Goal: Transaction & Acquisition: Purchase product/service

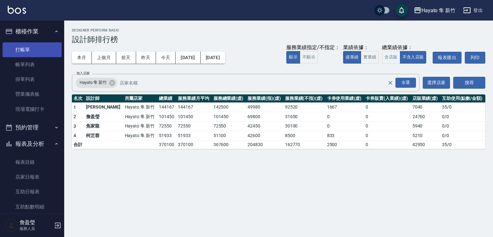
click at [33, 47] on link "打帳單" at bounding box center [32, 49] width 59 height 15
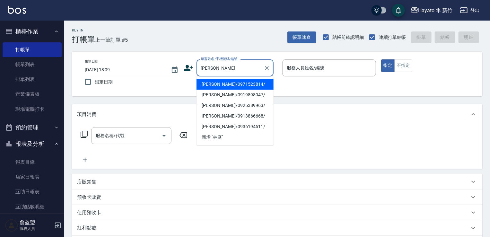
click at [227, 108] on li "林庭羽/0925389963/" at bounding box center [234, 105] width 77 height 11
type input "林庭羽/0925389963/"
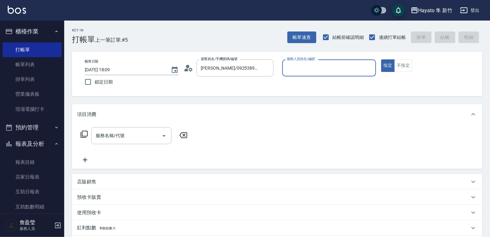
type input "En(無代號)"
click at [164, 136] on icon "Open" at bounding box center [164, 136] width 8 height 8
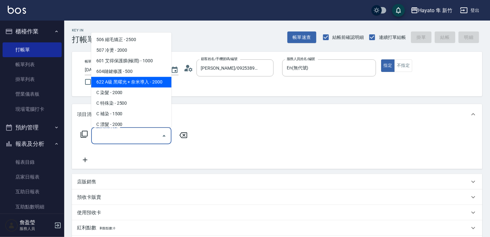
scroll to position [112, 0]
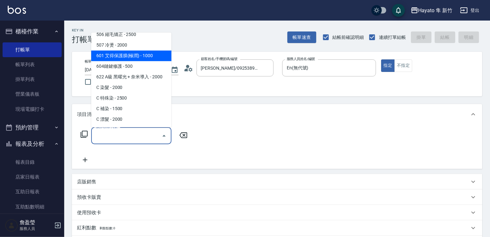
click at [146, 53] on span "601 艾得保護膜(極潤) - 1000" at bounding box center [131, 55] width 80 height 11
type input "601 艾得保護膜(極潤)(601)"
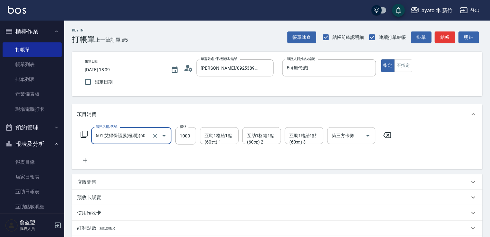
scroll to position [102, 0]
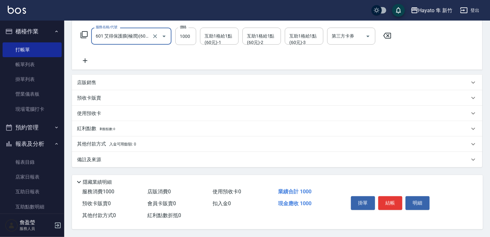
click at [124, 153] on div "備註及來源" at bounding box center [277, 159] width 410 height 15
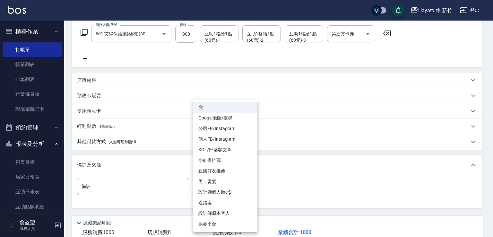
click at [215, 189] on body "Hayato 隼 新竹 登出 櫃檯作業 打帳單 帳單列表 掛單列表 營業儀表板 現場電腦打卡 預約管理 預約管理 報表及分析 報表目錄 店家日報表 互助日報表…" at bounding box center [246, 87] width 493 height 379
click at [219, 213] on li "設計師原本客人" at bounding box center [225, 213] width 64 height 11
type input "設計師原本客人"
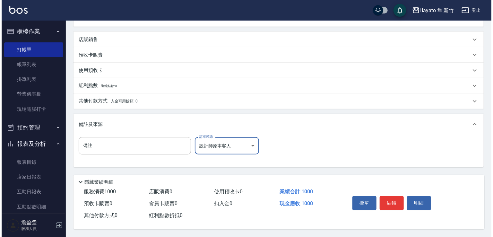
scroll to position [145, 0]
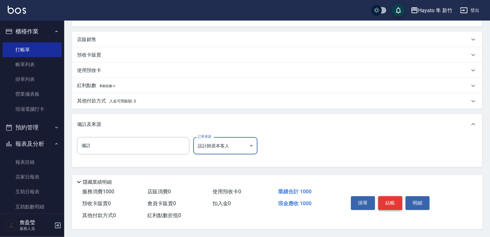
click at [394, 202] on button "結帳" at bounding box center [390, 202] width 24 height 13
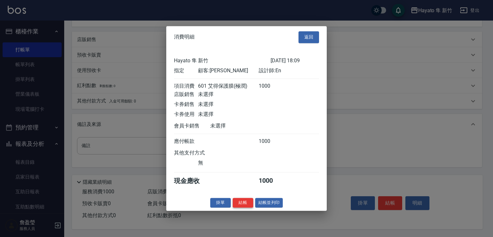
click at [243, 206] on button "結帳" at bounding box center [243, 203] width 21 height 10
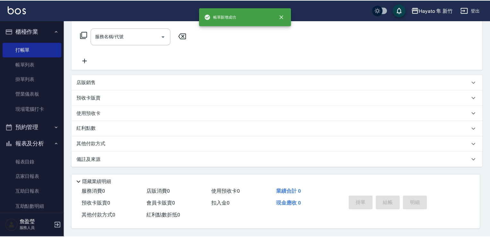
scroll to position [0, 0]
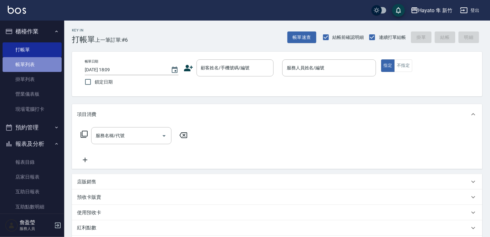
click at [34, 67] on link "帳單列表" at bounding box center [32, 64] width 59 height 15
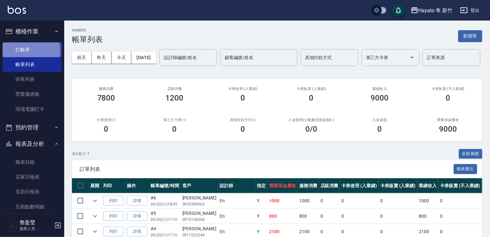
click at [30, 51] on link "打帳單" at bounding box center [32, 49] width 59 height 15
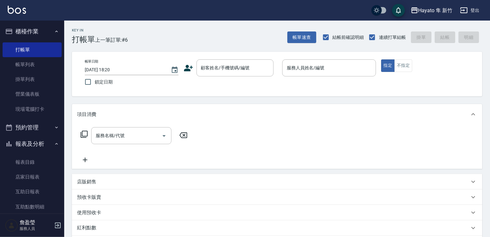
click at [193, 67] on div "顧客姓名/手機號碼/編號 顧客姓名/手機號碼/編號" at bounding box center [231, 67] width 94 height 17
click at [192, 63] on icon at bounding box center [189, 68] width 10 height 10
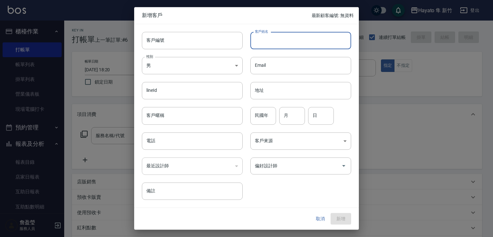
drag, startPoint x: 274, startPoint y: 47, endPoint x: 275, endPoint y: 43, distance: 3.9
click at [275, 43] on input "客戶姓名" at bounding box center [300, 40] width 101 height 17
type input "簡伯玉"
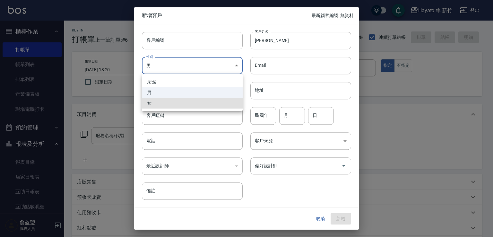
type input "FEMALE"
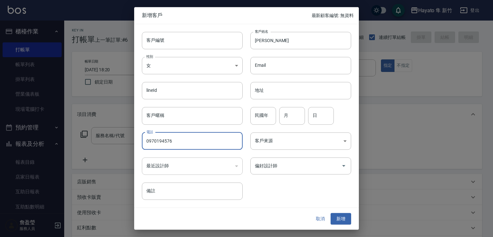
type input "0970194576"
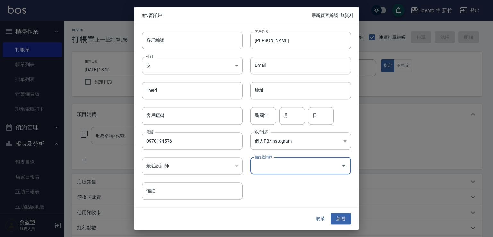
type input "個人FB/Instagram"
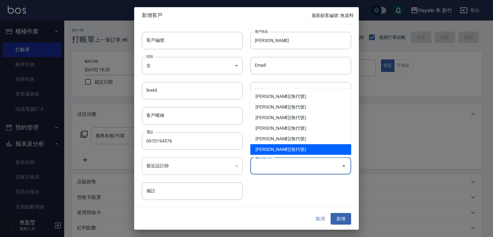
type input "柯芷蓉"
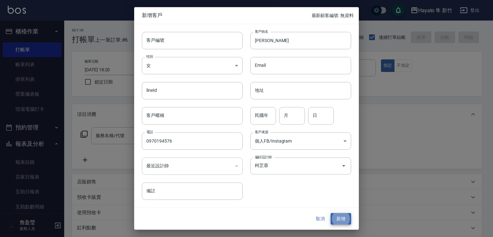
click at [331, 213] on button "新增" at bounding box center [341, 219] width 21 height 12
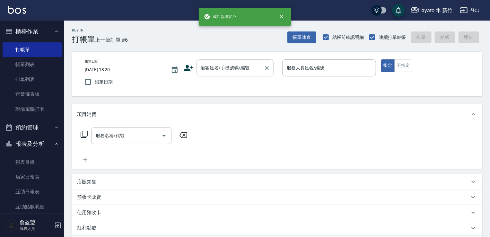
click at [238, 63] on div "顧客姓名/手機號碼/編號" at bounding box center [234, 67] width 77 height 17
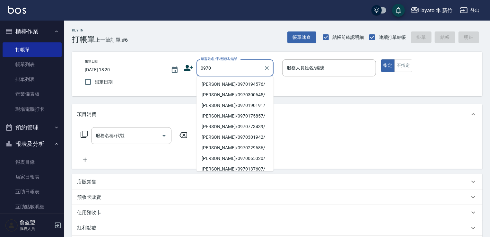
click at [256, 82] on li "簡伯玉/0970194576/" at bounding box center [234, 84] width 77 height 11
type input "簡伯玉/0970194576/"
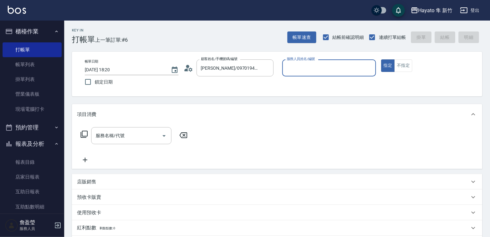
type input "Kimi(無代號)"
click at [119, 140] on input "服務名稱/代號" at bounding box center [126, 135] width 65 height 11
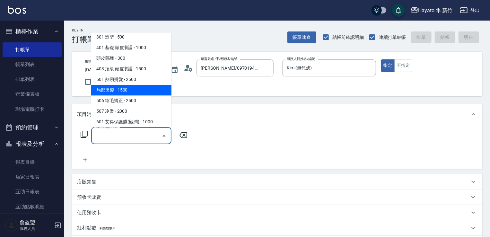
scroll to position [112, 0]
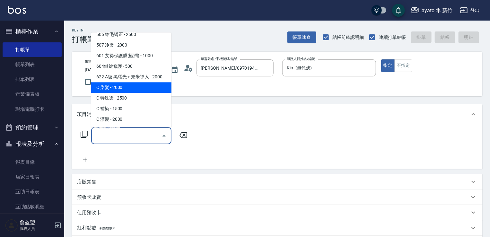
click at [147, 90] on span "C 染髮 - 2000" at bounding box center [131, 87] width 80 height 11
type input "C 染髮(701)"
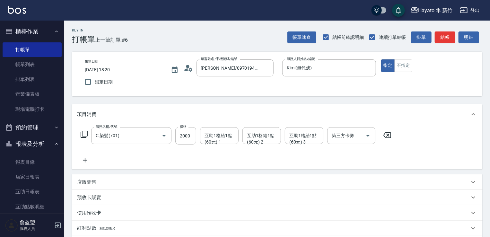
click at [87, 160] on icon at bounding box center [85, 160] width 16 height 8
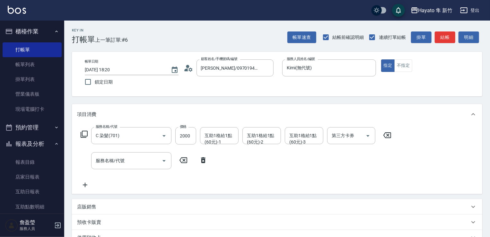
click at [129, 152] on div "服務名稱/代號 C 染髮(701) 服務名稱/代號 價格 2000 價格 互助1格給1點(60元)-1 互助1格給1點(60元)-1 互助1格給1點(60元)…" at bounding box center [236, 158] width 318 height 62
click at [133, 154] on div "服務名稱/代號" at bounding box center [131, 160] width 80 height 17
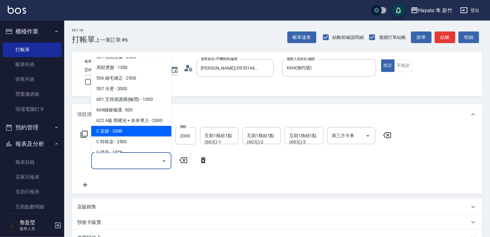
scroll to position [96, 0]
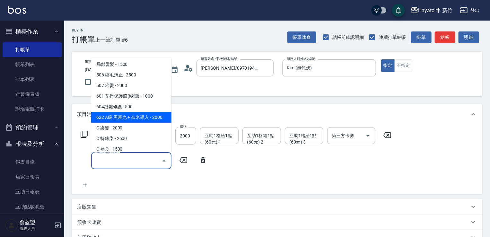
click at [155, 116] on span "622 A級 黑曜光 + 奈米導入 - 2000" at bounding box center [131, 117] width 80 height 11
type input "622 A級 黑曜光 + 奈米導入(622)"
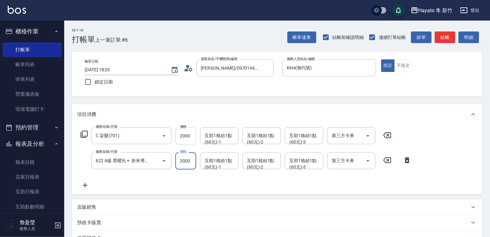
click at [185, 135] on input "2000" at bounding box center [185, 135] width 21 height 17
type input "1500"
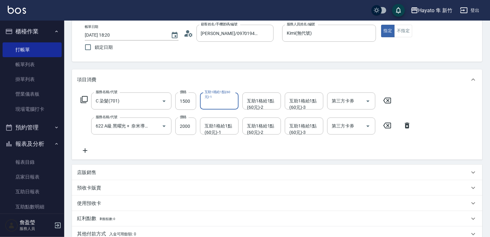
scroll to position [127, 0]
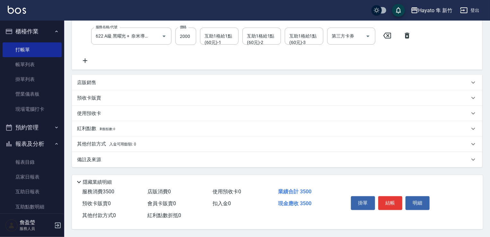
drag, startPoint x: 130, startPoint y: 155, endPoint x: 126, endPoint y: 148, distance: 7.7
click at [126, 152] on div "備註及來源 備註 備註 訂單來源 ​ 訂單來源" at bounding box center [277, 159] width 410 height 15
click at [168, 156] on div "備註及來源" at bounding box center [273, 159] width 392 height 7
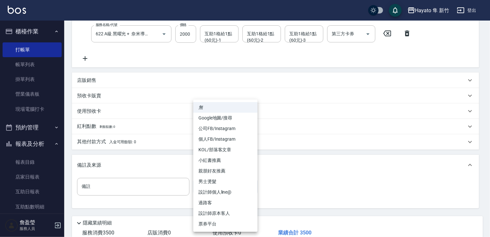
click at [205, 190] on body "Hayato 隼 新竹 登出 櫃檯作業 打帳單 帳單列表 掛單列表 營業儀表板 現場電腦打卡 預約管理 預約管理 報表及分析 報表目錄 店家日報表 互助日報表…" at bounding box center [245, 75] width 490 height 405
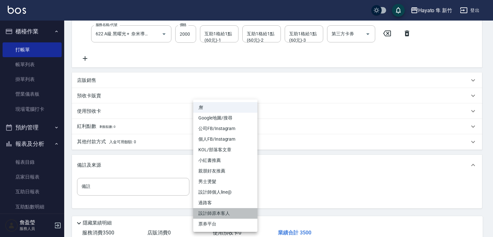
click at [240, 212] on li "設計師原本客人" at bounding box center [225, 213] width 64 height 11
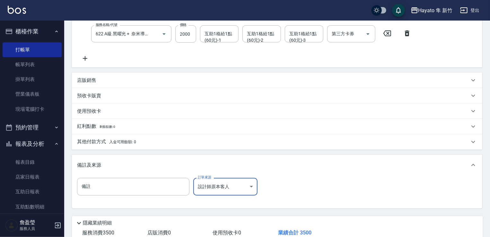
click at [327, 179] on div "備註 備註 訂單來源 設計師原本客人 設計師原本客人 訂單來源" at bounding box center [277, 190] width 400 height 25
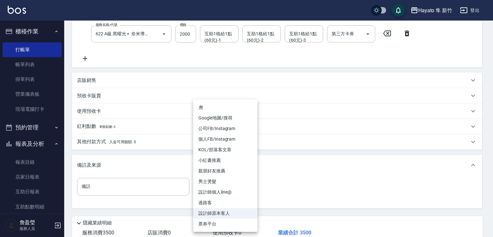
click at [240, 187] on body "Hayato 隼 新竹 登出 櫃檯作業 打帳單 帳單列表 掛單列表 營業儀表板 現場電腦打卡 預約管理 預約管理 報表及分析 報表目錄 店家日報表 互助日報表…" at bounding box center [246, 75] width 493 height 405
click at [244, 143] on li "個人FB/Instagram" at bounding box center [225, 139] width 64 height 11
type input "個人FB/Instagram"
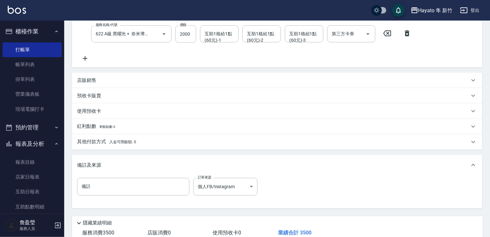
click at [204, 140] on div "其他付款方式 入金可用餘額: 0" at bounding box center [273, 141] width 392 height 7
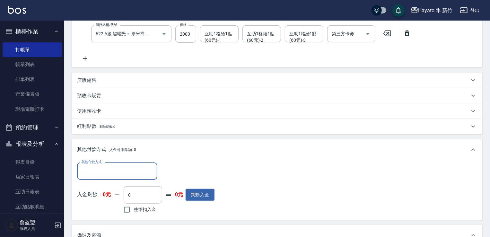
scroll to position [0, 0]
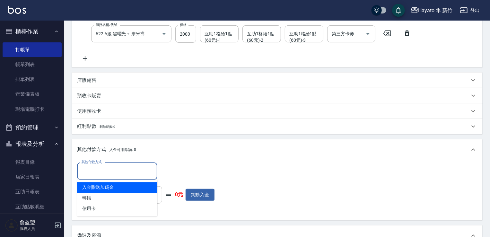
click at [80, 170] on input "其他付款方式" at bounding box center [117, 170] width 74 height 11
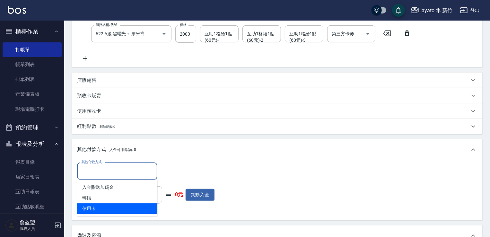
click at [90, 208] on span "信用卡" at bounding box center [117, 208] width 80 height 11
type input "信用卡"
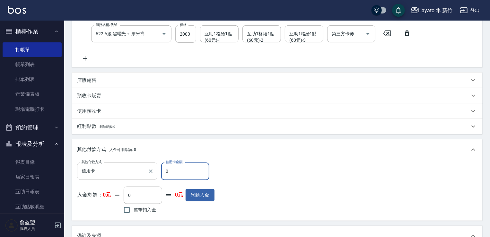
drag, startPoint x: 181, startPoint y: 167, endPoint x: 156, endPoint y: 164, distance: 24.9
click at [156, 164] on div "其他付款方式 信用卡 其他付款方式 信用卡金額 0 信用卡金額" at bounding box center [145, 170] width 137 height 17
type input "3500"
click at [306, 152] on div "其他付款方式 入金可用餘額: 0" at bounding box center [273, 149] width 392 height 7
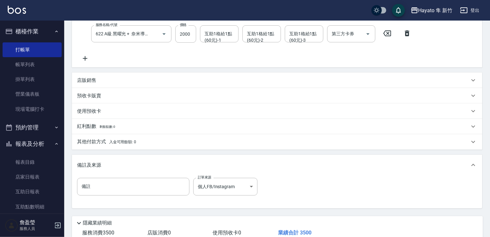
click at [299, 152] on div "項目消費 服務名稱/代號 C 染髮(701) 服務名稱/代號 價格 1500 價格 互助1格給1點(60元)-1 互助1格給1點(60元)-1 互助1格給1點…" at bounding box center [277, 92] width 410 height 231
click at [298, 143] on div "其他付款方式 入金可用餘額: 0" at bounding box center [273, 141] width 392 height 7
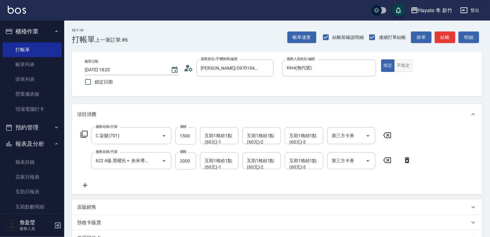
click at [402, 71] on button "不指定" at bounding box center [403, 65] width 18 height 13
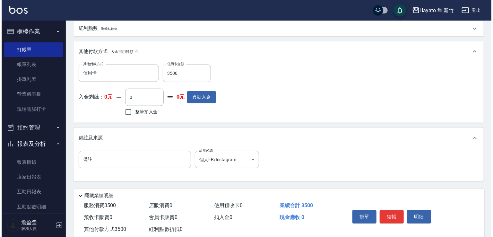
scroll to position [240, 0]
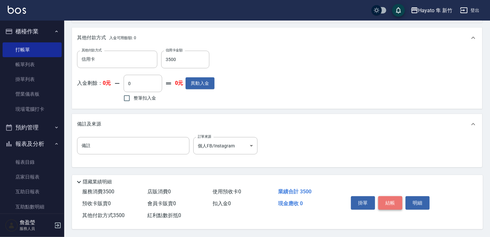
click at [396, 203] on button "結帳" at bounding box center [390, 202] width 24 height 13
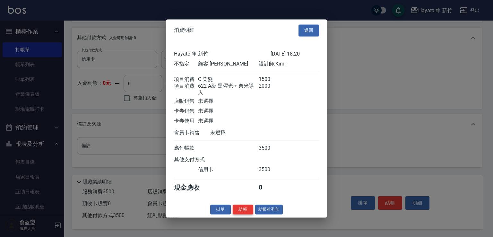
click at [245, 213] on button "結帳" at bounding box center [243, 210] width 21 height 10
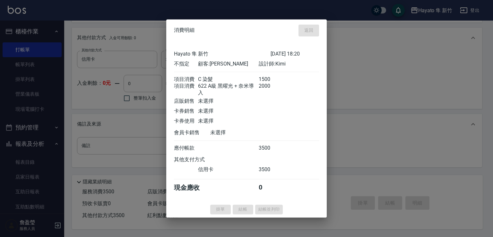
type input "2025/09/20 18:22"
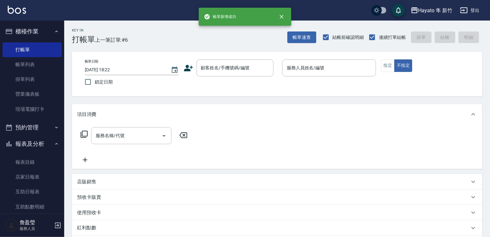
scroll to position [0, 0]
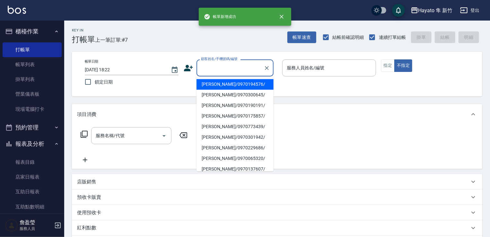
click at [210, 66] on input "顧客姓名/手機號碼/編號" at bounding box center [230, 67] width 62 height 11
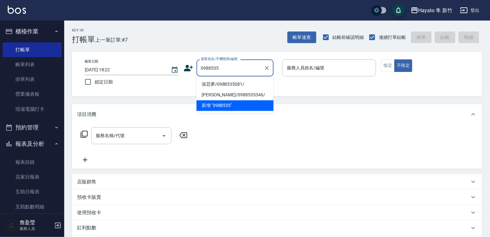
click at [256, 83] on li "張芸夢/0988535081/" at bounding box center [234, 84] width 77 height 11
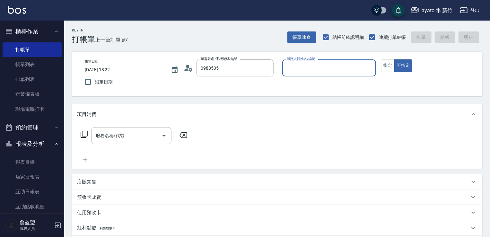
type input "張芸夢/0988535081/"
type input "Kimi(無代號)"
click at [126, 140] on input "服務名稱/代號" at bounding box center [126, 135] width 65 height 11
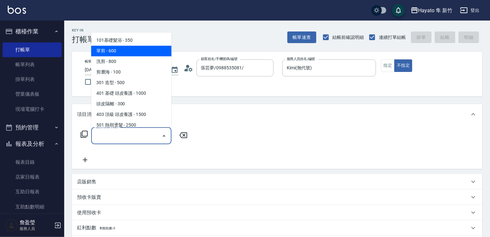
click at [99, 53] on span "單剪 - 600" at bounding box center [131, 51] width 80 height 11
type input "單剪(102)"
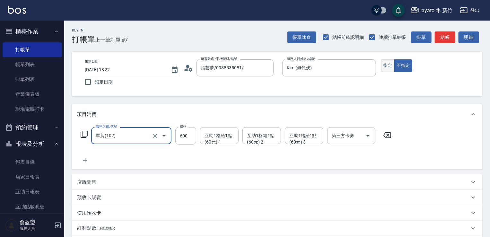
click at [387, 64] on button "指定" at bounding box center [388, 65] width 14 height 13
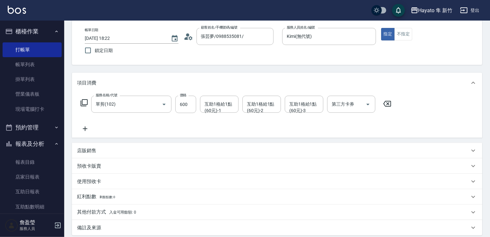
scroll to position [102, 0]
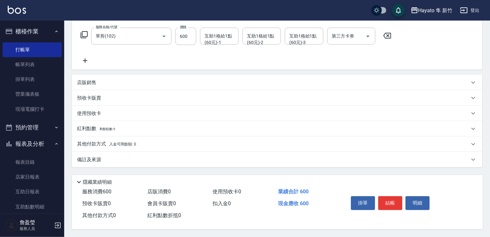
click at [123, 160] on div "備註及來源" at bounding box center [273, 159] width 392 height 7
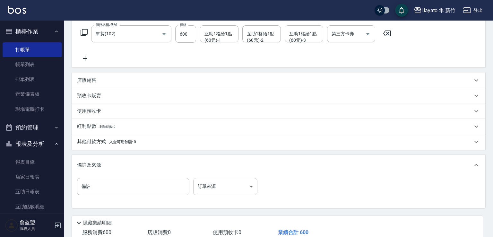
click at [226, 191] on body "Hayato 隼 新竹 登出 櫃檯作業 打帳單 帳單列表 掛單列表 營業儀表板 現場電腦打卡 預約管理 預約管理 報表及分析 報表目錄 店家日報表 互助日報表…" at bounding box center [246, 87] width 493 height 379
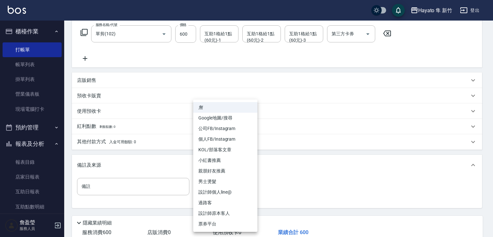
drag, startPoint x: 230, startPoint y: 139, endPoint x: 201, endPoint y: 136, distance: 28.7
click at [229, 139] on li "個人FB/Instagram" at bounding box center [225, 139] width 64 height 11
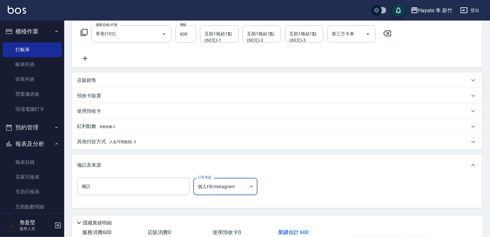
click at [209, 181] on body "Hayato 隼 新竹 登出 櫃檯作業 打帳單 帳單列表 掛單列表 營業儀表板 現場電腦打卡 預約管理 預約管理 報表及分析 報表目錄 店家日報表 互助日報表…" at bounding box center [245, 87] width 490 height 379
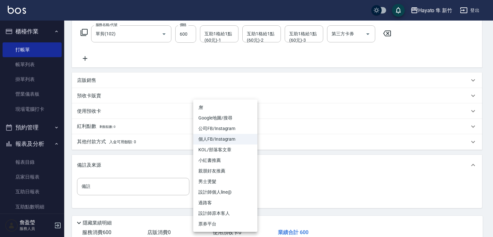
click at [223, 212] on li "設計師原本客人" at bounding box center [225, 213] width 64 height 11
type input "設計師原本客人"
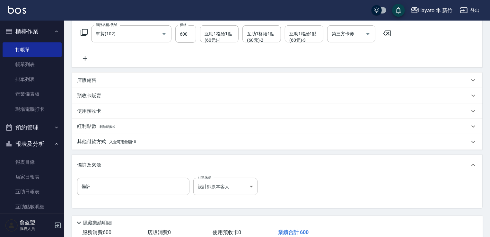
click at [143, 145] on div "其他付款方式 入金可用餘額: 0" at bounding box center [273, 141] width 392 height 7
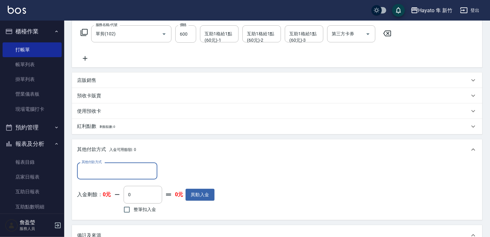
scroll to position [0, 0]
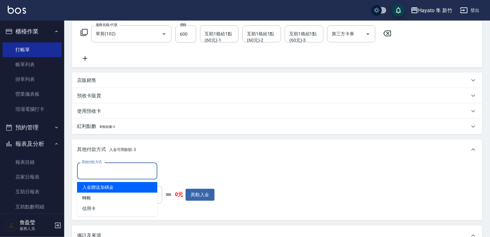
click at [131, 167] on input "其他付款方式" at bounding box center [117, 170] width 74 height 11
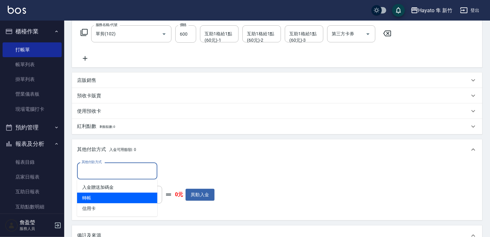
click at [134, 202] on span "轉帳" at bounding box center [117, 198] width 80 height 11
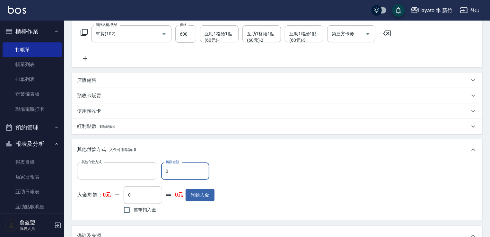
type input "轉帳"
drag, startPoint x: 151, startPoint y: 168, endPoint x: 142, endPoint y: 167, distance: 8.7
click at [142, 167] on div "其他付款方式 轉帳 其他付款方式 轉帳金額 0 轉帳金額" at bounding box center [145, 170] width 137 height 17
type input "600"
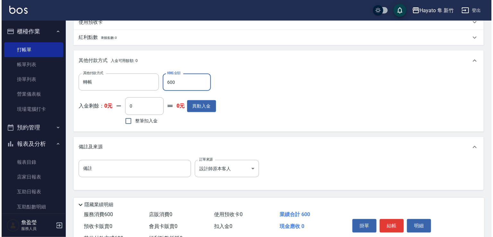
scroll to position [198, 0]
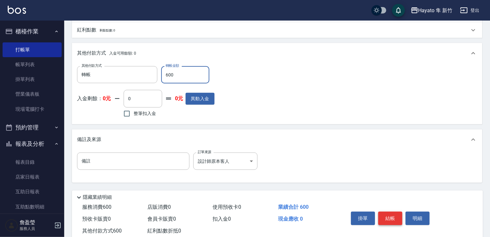
click at [387, 217] on button "結帳" at bounding box center [390, 218] width 24 height 13
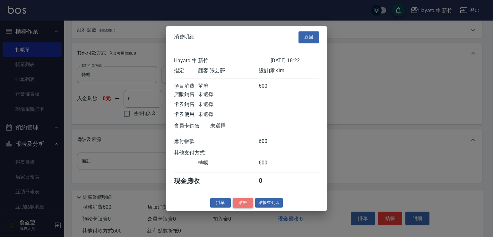
click at [248, 205] on button "結帳" at bounding box center [243, 203] width 21 height 10
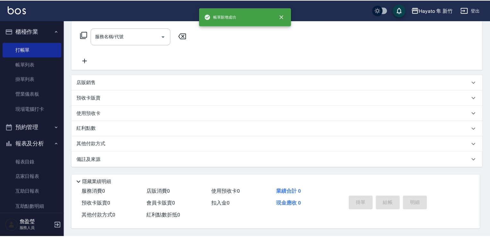
scroll to position [0, 0]
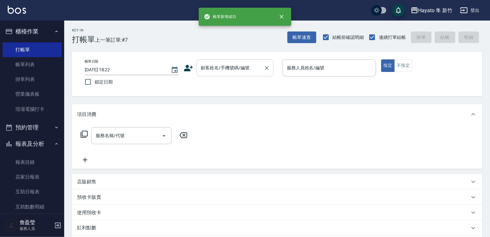
click at [203, 71] on input "顧客姓名/手機號碼/編號" at bounding box center [230, 67] width 62 height 11
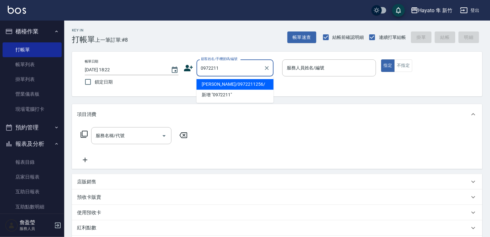
click at [245, 84] on li "劉宥希/0972211256/" at bounding box center [234, 84] width 77 height 11
type input "劉宥希/0972211256/"
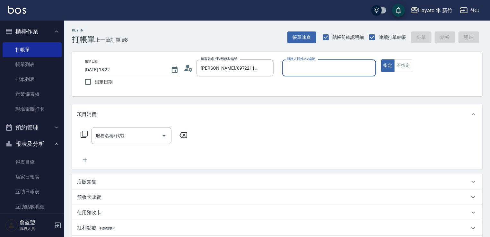
type input "Kimi(無代號)"
click at [130, 150] on div "服務名稱/代號 服務名稱/代號" at bounding box center [134, 145] width 114 height 37
drag, startPoint x: 127, startPoint y: 143, endPoint x: 127, endPoint y: 139, distance: 3.9
click at [127, 142] on div "服務名稱/代號" at bounding box center [131, 135] width 80 height 17
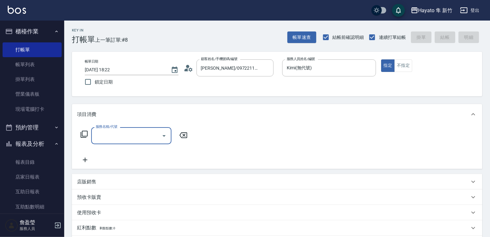
drag, startPoint x: 127, startPoint y: 139, endPoint x: 127, endPoint y: 134, distance: 5.5
click at [127, 134] on input "服務名稱/代號" at bounding box center [126, 135] width 65 height 11
click at [127, 132] on input "服務名稱/代號" at bounding box center [126, 135] width 65 height 11
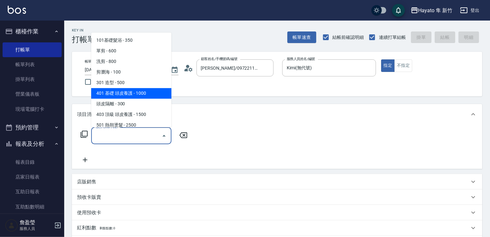
click at [142, 94] on span "401 基礎 頭皮養護 - 1000" at bounding box center [131, 93] width 80 height 11
type input "401 基礎 頭皮養護(401)"
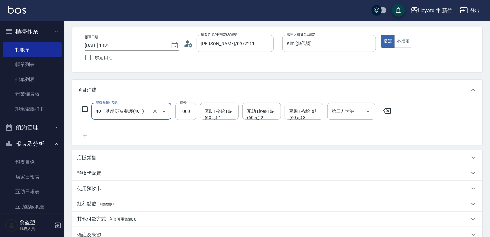
scroll to position [102, 0]
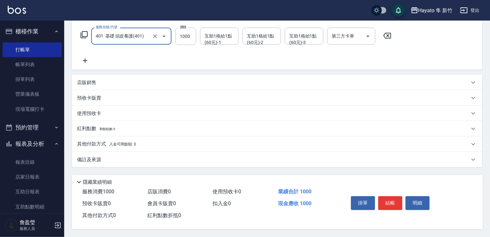
click at [145, 156] on div "備註及來源" at bounding box center [273, 159] width 392 height 7
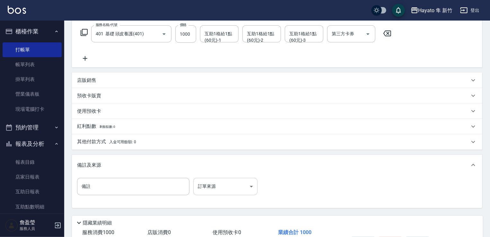
click at [213, 179] on body "Hayato 隼 新竹 登出 櫃檯作業 打帳單 帳單列表 掛單列表 營業儀表板 現場電腦打卡 預約管理 預約管理 報表及分析 報表目錄 店家日報表 互助日報表…" at bounding box center [245, 87] width 490 height 379
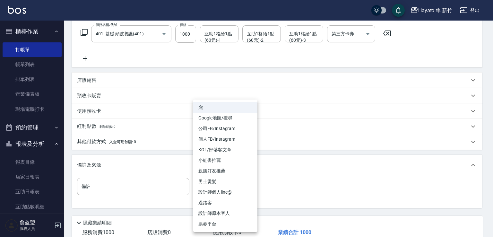
click at [222, 211] on li "設計師原本客人" at bounding box center [225, 213] width 64 height 11
type input "設計師原本客人"
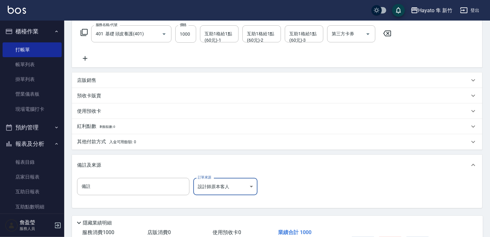
drag, startPoint x: 171, startPoint y: 140, endPoint x: 165, endPoint y: 141, distance: 6.6
click at [170, 141] on div "其他付款方式 入金可用餘額: 0" at bounding box center [273, 141] width 392 height 7
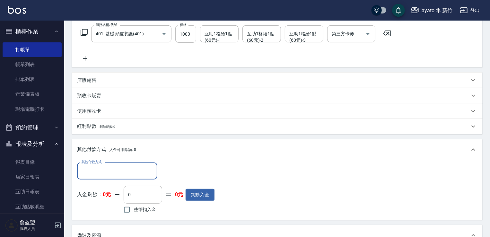
scroll to position [0, 0]
click at [87, 162] on label "其他付款方式" at bounding box center [92, 162] width 20 height 5
click at [87, 165] on input "其他付款方式" at bounding box center [117, 170] width 74 height 11
click at [92, 167] on input "其他付款方式" at bounding box center [117, 170] width 74 height 11
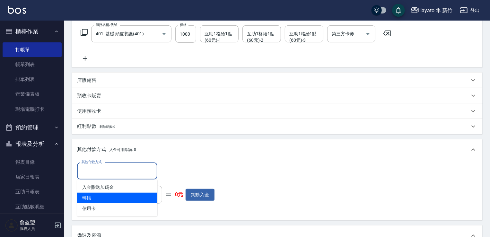
click at [105, 200] on span "轉帳" at bounding box center [117, 198] width 80 height 11
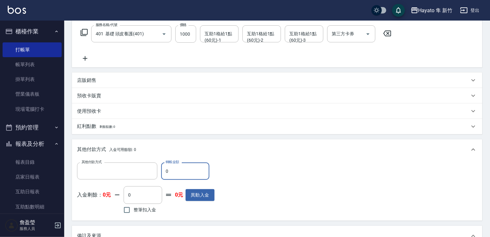
type input "轉帳"
drag, startPoint x: 204, startPoint y: 178, endPoint x: 110, endPoint y: 150, distance: 98.3
click at [110, 150] on div "其他付款方式 入金可用餘額: 0 其他付款方式 轉帳 其他付款方式 轉帳金額 0 轉帳金額 入金剩餘： 0元 0 ​ 整筆扣入金 0元 異動入金" at bounding box center [277, 179] width 410 height 81
type input "1000"
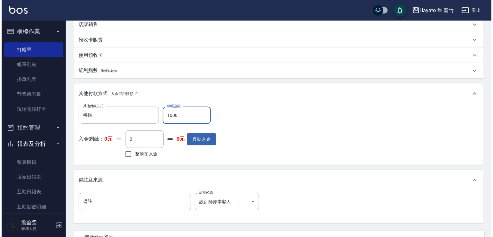
scroll to position [216, 0]
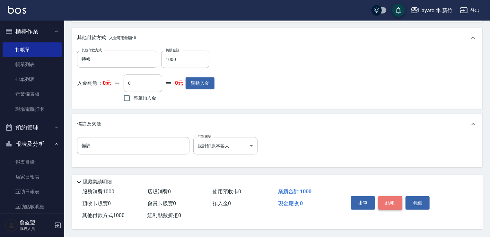
click at [387, 200] on button "結帳" at bounding box center [390, 202] width 24 height 13
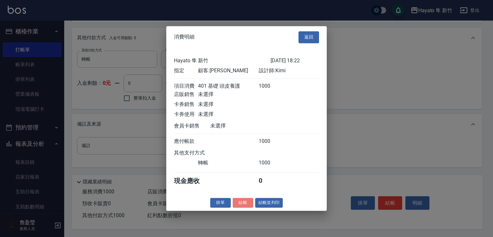
drag, startPoint x: 243, startPoint y: 206, endPoint x: 244, endPoint y: 202, distance: 4.2
click at [244, 205] on button "結帳" at bounding box center [243, 203] width 21 height 10
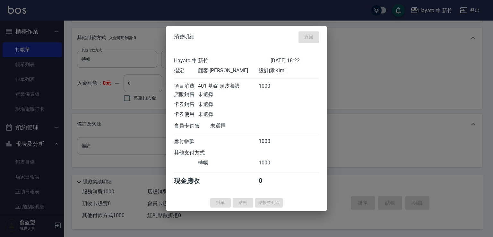
type input "2025/09/20 18:23"
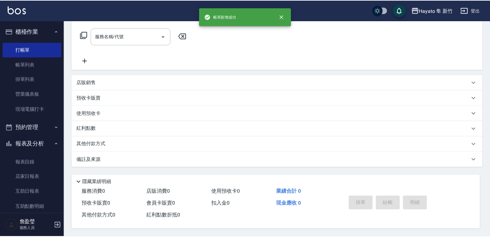
scroll to position [0, 0]
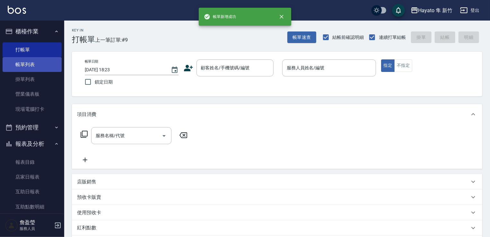
click at [21, 70] on link "帳單列表" at bounding box center [32, 64] width 59 height 15
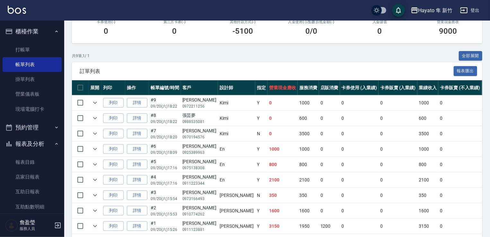
scroll to position [144, 0]
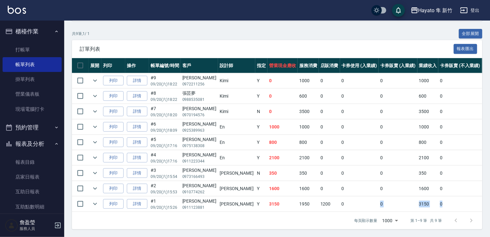
drag, startPoint x: 346, startPoint y: 204, endPoint x: 426, endPoint y: 200, distance: 79.7
click at [426, 200] on tr "列印 詳情 #1 09/20 (六) 15:26 王雅亭 0911123881 Tina Y 3150 1950 1200 0 0 3150 0 0 0 0 …" at bounding box center [379, 203] width 615 height 15
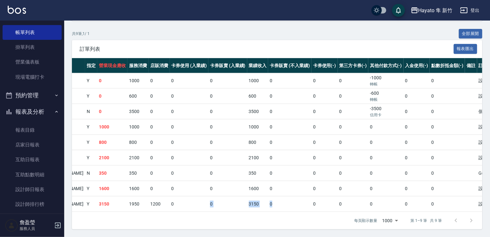
scroll to position [64, 0]
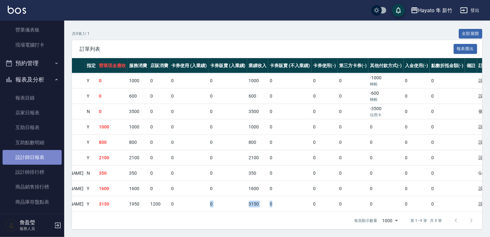
click at [36, 164] on link "設計師日報表" at bounding box center [32, 157] width 59 height 15
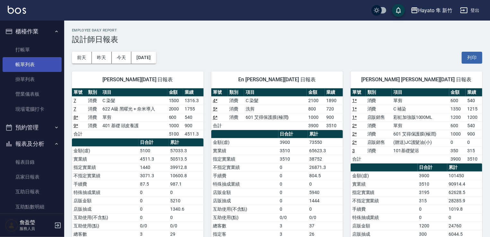
click at [25, 66] on link "帳單列表" at bounding box center [32, 64] width 59 height 15
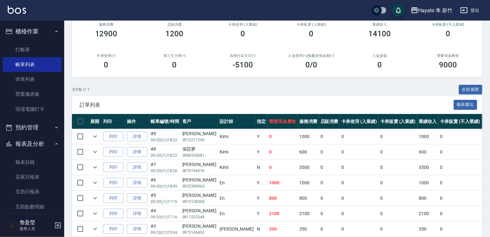
scroll to position [128, 0]
